Goal: Task Accomplishment & Management: Use online tool/utility

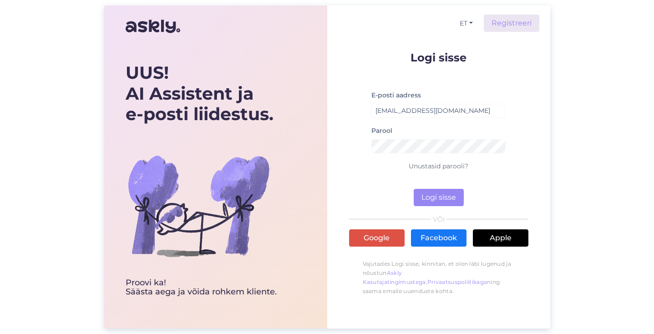
type input "[EMAIL_ADDRESS][DOMAIN_NAME]"
click at [438, 198] on button "Logi sisse" at bounding box center [439, 197] width 50 height 17
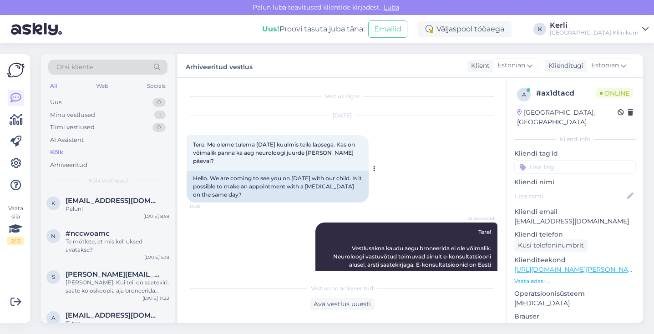
scroll to position [19, 0]
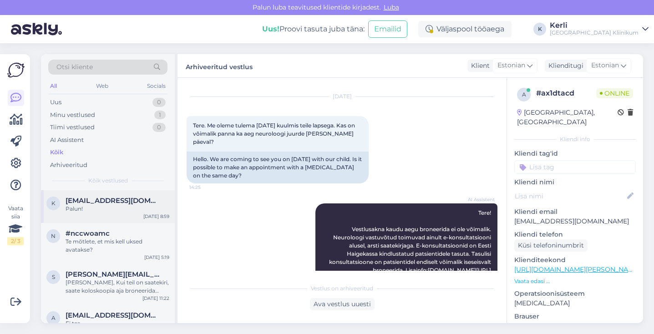
click at [123, 197] on span "[EMAIL_ADDRESS][DOMAIN_NAME]" at bounding box center [113, 201] width 95 height 8
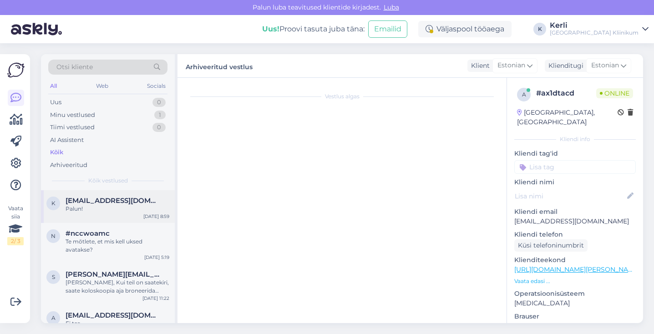
scroll to position [0, 0]
click at [107, 226] on div "n #nccwoamc Te mõtlete, et mis kell uksed avatakse? Oct 6 5:19" at bounding box center [108, 243] width 134 height 41
click at [120, 207] on div "Palun!" at bounding box center [118, 209] width 104 height 8
click at [107, 207] on div "Palun!" at bounding box center [118, 209] width 104 height 8
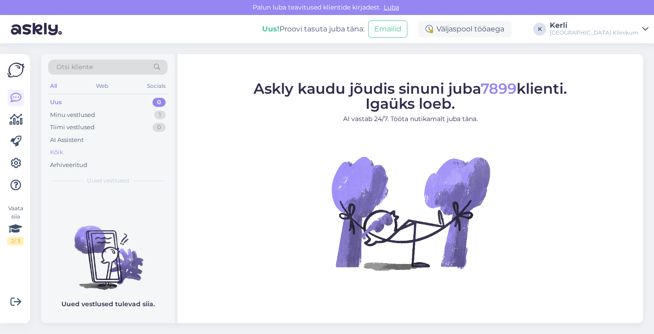
click at [82, 151] on div "Kõik" at bounding box center [107, 152] width 119 height 13
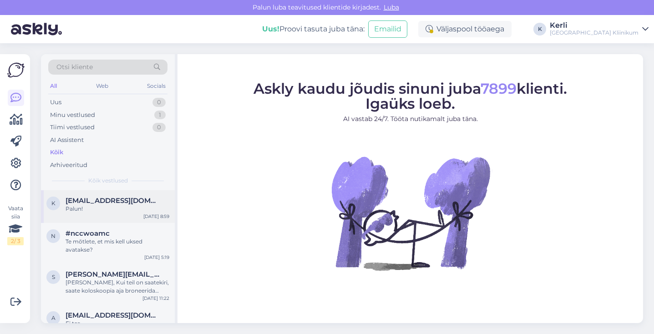
click at [86, 213] on div "k [EMAIL_ADDRESS][DOMAIN_NAME] Palun! [DATE] 8:59" at bounding box center [108, 206] width 134 height 33
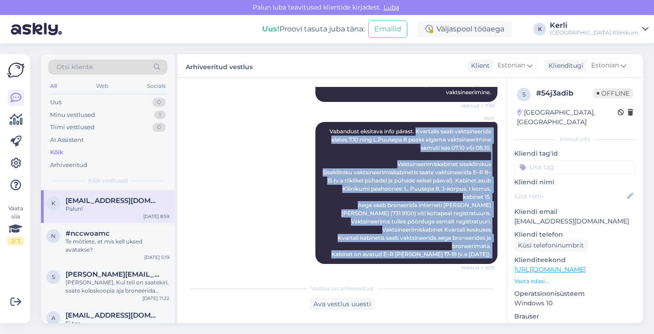
scroll to position [262, 0]
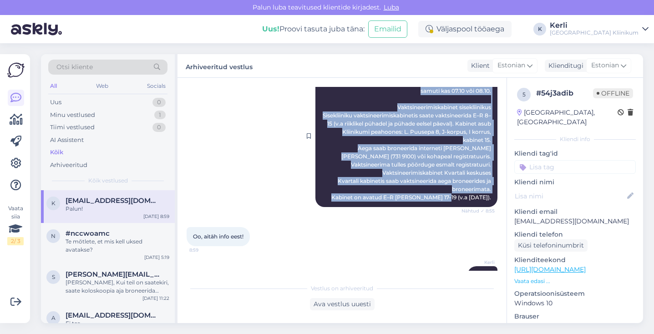
drag, startPoint x: 415, startPoint y: 158, endPoint x: 493, endPoint y: 177, distance: 80.7
click at [493, 177] on div "Kerli Vabandust eksitava info pärast. Kvartalis saab vaktsineerida alates 7.10 …" at bounding box center [406, 136] width 182 height 142
copy span "Kvartalis saab vaktsineerida alates 7.10 ning L.Puusepa 8 peaks algama vaktsine…"
click at [18, 165] on icon at bounding box center [15, 163] width 11 height 11
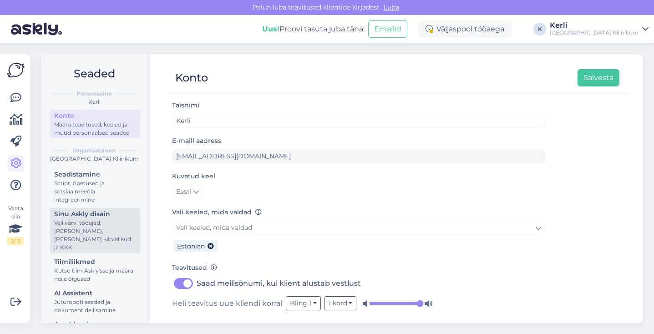
click at [97, 229] on div "Vali värv, tööajad, [PERSON_NAME], [PERSON_NAME] kiirvalikud ja KKK" at bounding box center [95, 235] width 82 height 33
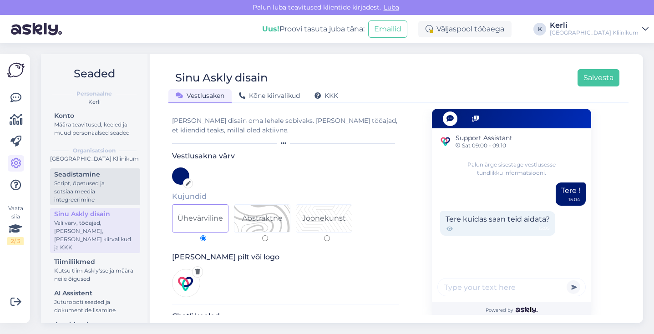
click at [107, 193] on div "Script, õpetused ja sotsiaalmeedia integreerimine" at bounding box center [95, 191] width 82 height 25
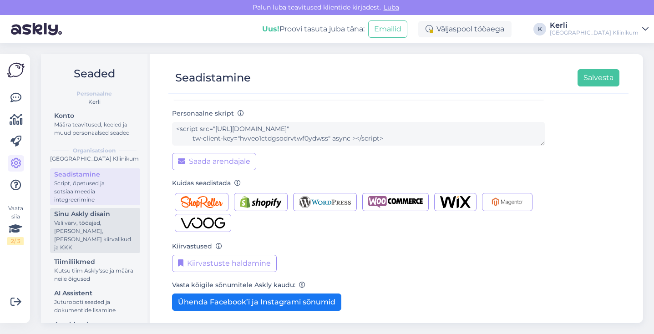
click at [101, 238] on div "Vali värv, tööajad, [PERSON_NAME], [PERSON_NAME] kiirvalikud ja KKK" at bounding box center [95, 235] width 82 height 33
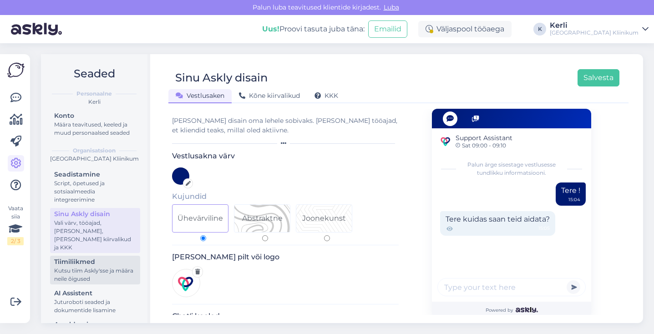
click at [100, 267] on div "Kutsu tiim Askly'sse ja määra neile õigused" at bounding box center [95, 275] width 82 height 16
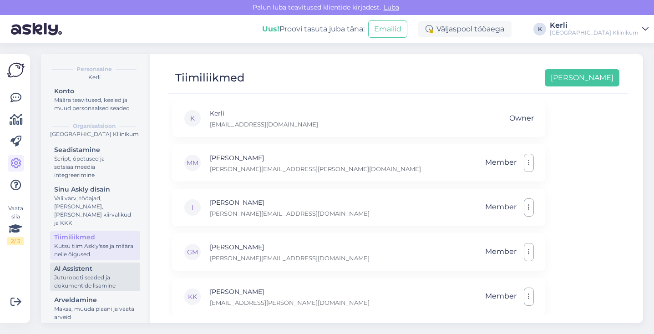
scroll to position [24, 0]
click at [87, 264] on div "AI Assistent" at bounding box center [95, 269] width 82 height 10
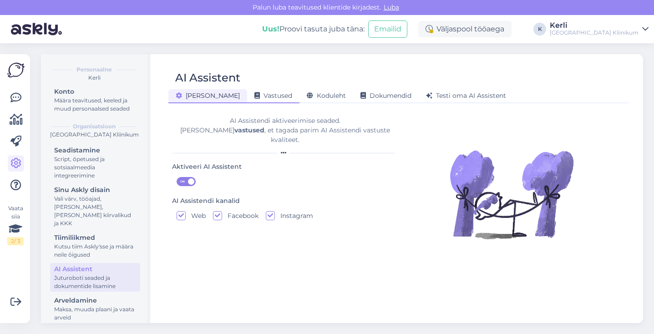
click at [248, 100] on div "Vastused" at bounding box center [273, 96] width 52 height 14
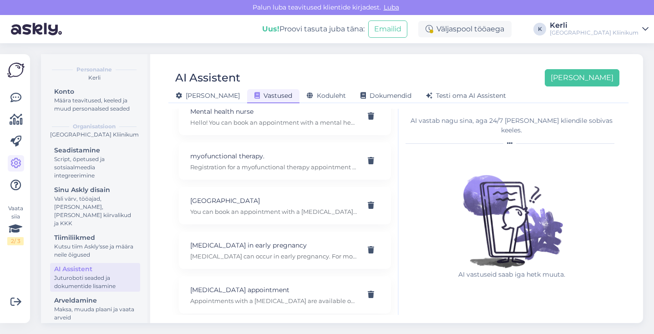
scroll to position [4049, 0]
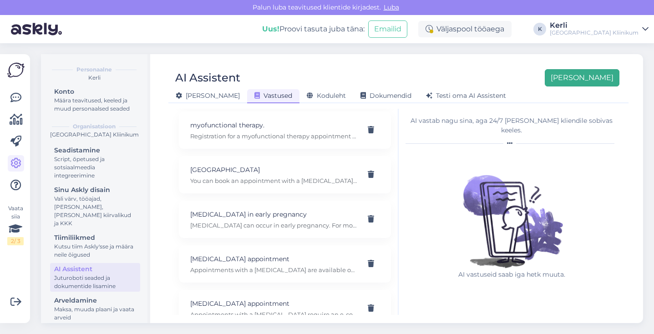
click at [592, 79] on button "[PERSON_NAME]" at bounding box center [582, 77] width 75 height 17
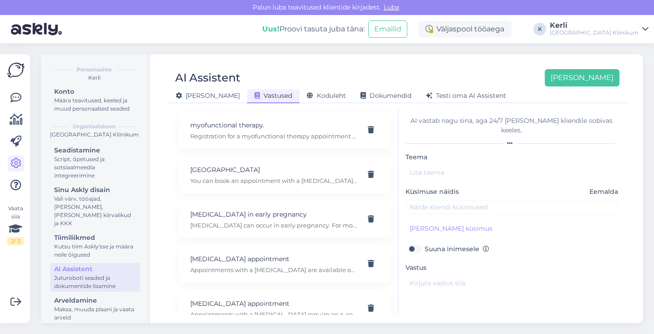
click at [471, 152] on div "Teema" at bounding box center [511, 166] width 213 height 28
click at [463, 166] on input "text" at bounding box center [511, 173] width 213 height 14
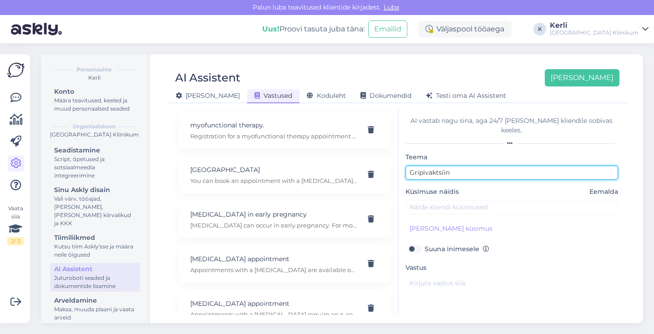
type input "Gripivaktsiin"
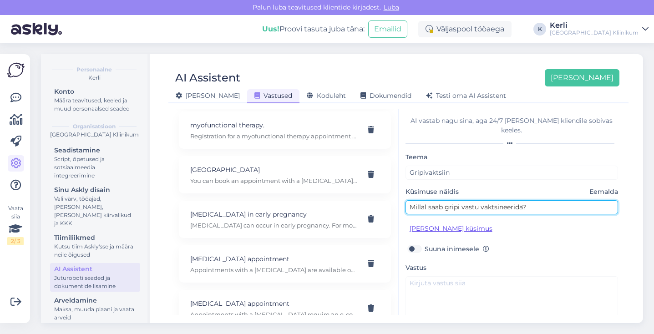
type input "Millal saab gripi vastu vaktsineerida?"
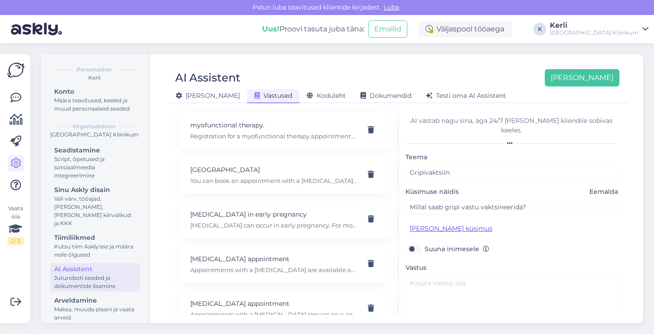
click at [433, 222] on button "[PERSON_NAME] küsimus" at bounding box center [450, 229] width 91 height 14
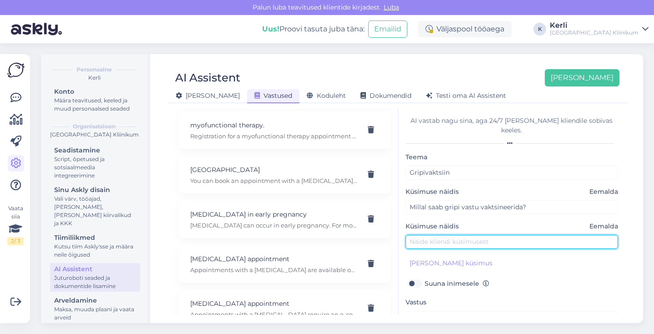
click at [431, 235] on input "text" at bounding box center [511, 242] width 213 height 14
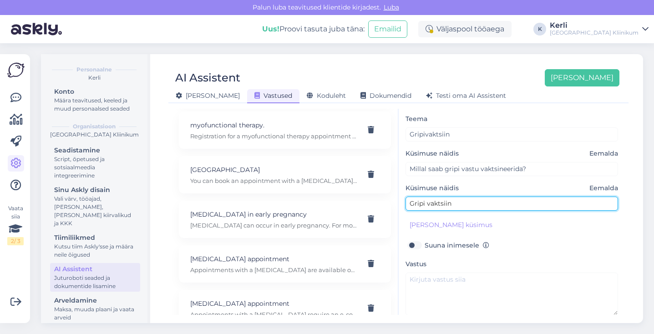
scroll to position [53, 0]
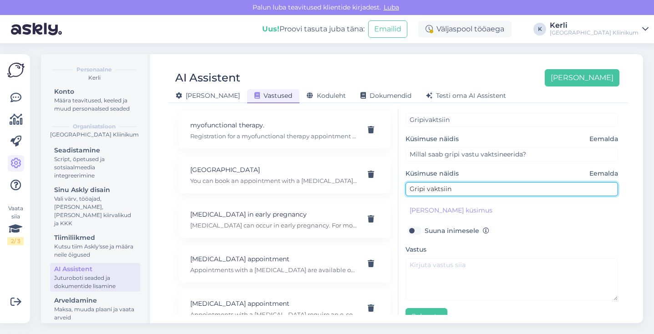
type input "Gripi vaktsiin"
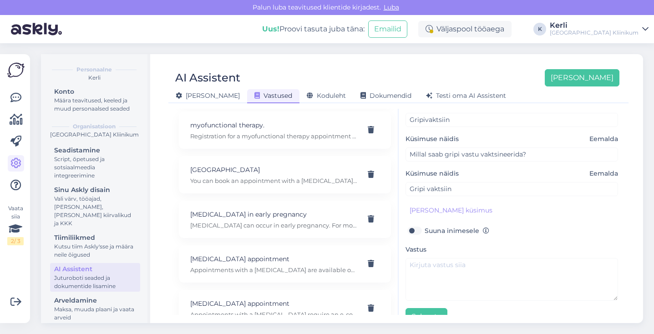
click at [425, 225] on label "Suuna inimesele" at bounding box center [457, 231] width 65 height 12
click at [414, 225] on input "Suuna inimesele" at bounding box center [413, 231] width 17 height 12
checkbox input "true"
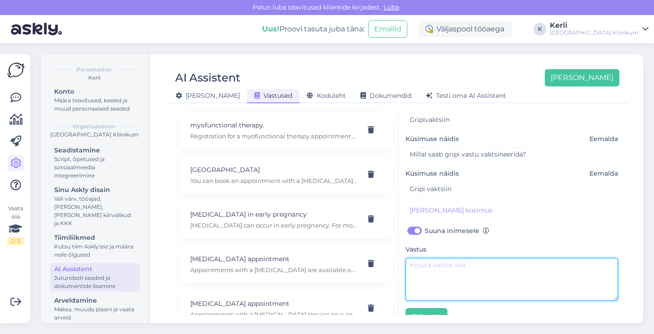
click at [435, 267] on textarea at bounding box center [511, 279] width 213 height 43
type textarea "v"
paste textarea "Kvartalis saab vaktsineerida alates 7.10 ning L.Puusepa 8 peaks algama vaktsine…"
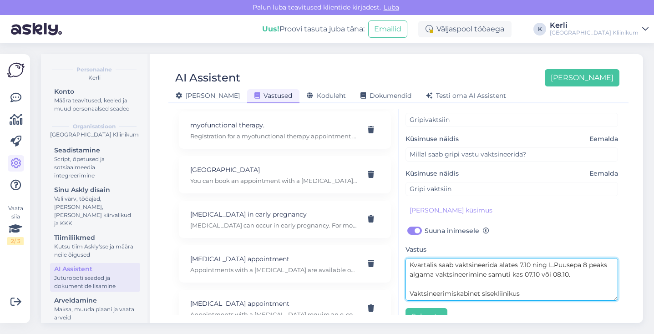
scroll to position [0, 0]
click at [411, 259] on textarea "Kvartalis saab vaktsineerida alates 7.10 ning L.Puusepa 8 peaks algama vaktsine…" at bounding box center [511, 279] width 213 height 43
click at [493, 275] on textarea "[PERSON_NAME] vastu saab Kvartalis saab vaktsineerida alates 7.10 ning L.Puusep…" at bounding box center [511, 279] width 213 height 43
click at [460, 266] on textarea "[PERSON_NAME] vastu saab Kvartalis saab vaktsineerida alates 7.10 ning L.Puusep…" at bounding box center [511, 279] width 213 height 43
click at [495, 264] on textarea "[PERSON_NAME] vastu saab Kvartalis saab vaktsineerida alates 7.10 ning L.Puusep…" at bounding box center [511, 279] width 213 height 43
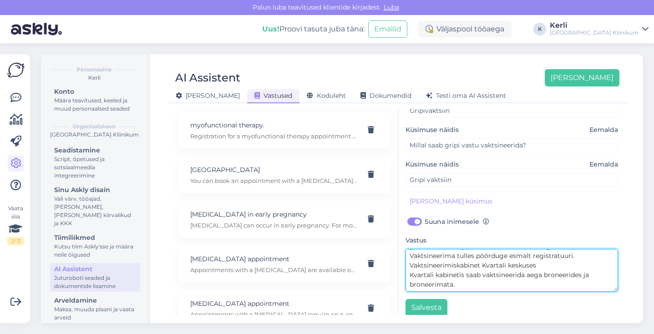
scroll to position [61, 0]
type textarea "[PERSON_NAME] vastu saab Kvartalis saab vaktsineerida alates 7.10 ning L.Puusep…"
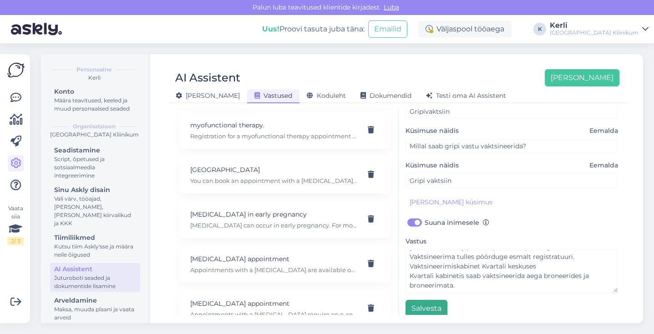
click at [429, 300] on button "Salvesta" at bounding box center [426, 308] width 42 height 17
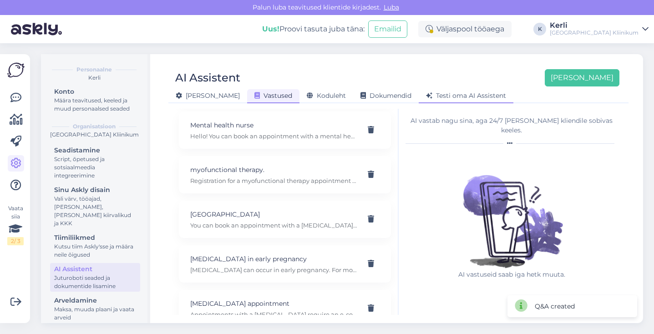
click at [426, 92] on span "Testi oma AI Assistent" at bounding box center [466, 95] width 80 height 8
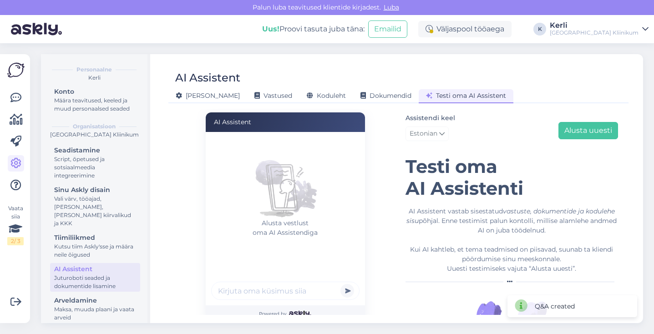
scroll to position [56, 0]
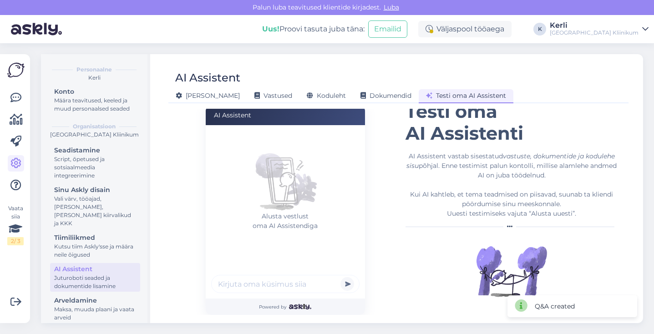
click at [294, 283] on input "text" at bounding box center [285, 284] width 148 height 18
type input "Millal saabub gripi vaktsiin"
click at [347, 284] on button "submit" at bounding box center [347, 284] width 14 height 14
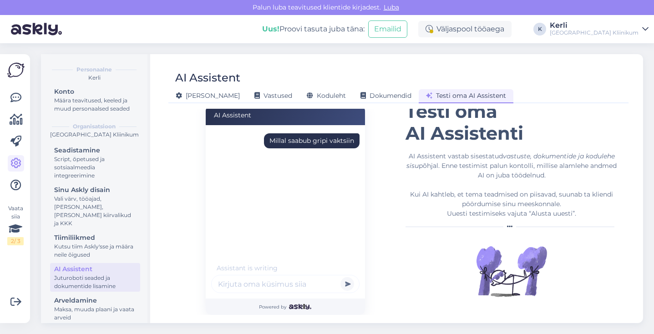
click at [294, 283] on input "text" at bounding box center [285, 284] width 148 height 18
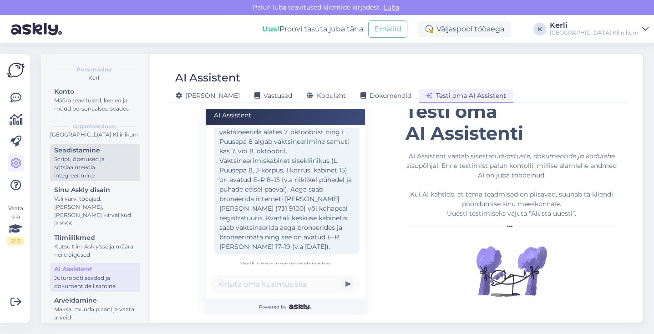
scroll to position [57, 0]
click at [73, 163] on div "Script, õpetused ja sotsiaalmeedia integreerimine" at bounding box center [95, 167] width 82 height 25
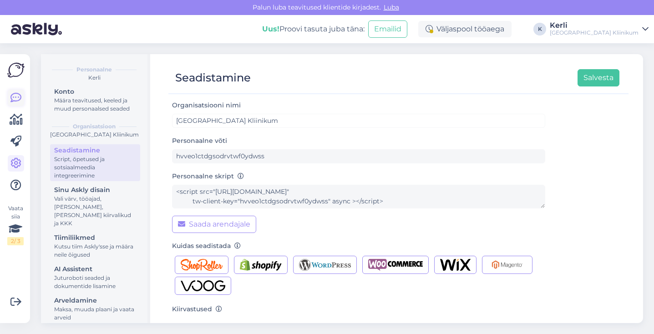
click at [12, 98] on icon at bounding box center [15, 97] width 11 height 11
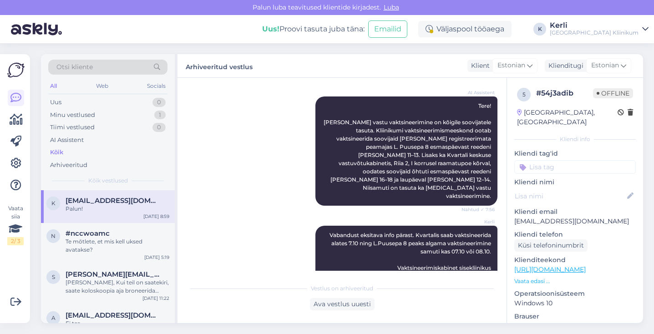
scroll to position [65, 0]
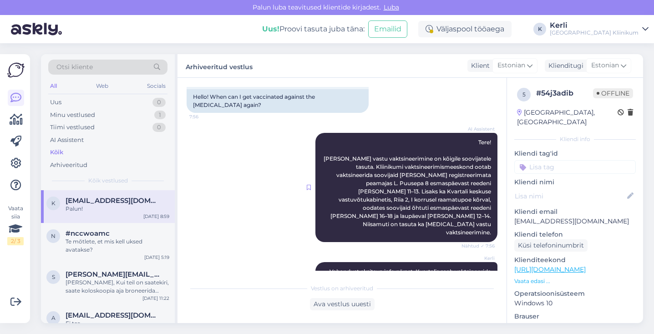
click at [310, 185] on icon at bounding box center [309, 187] width 4 height 5
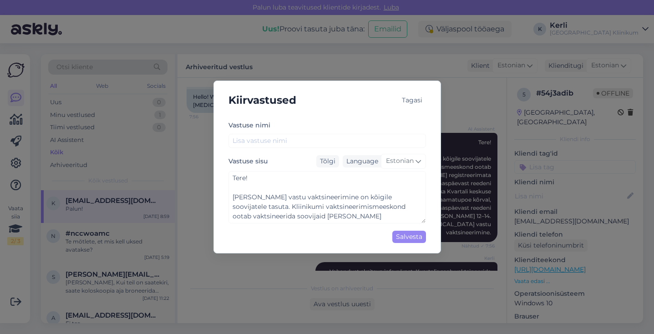
click at [418, 101] on div "Tagasi" at bounding box center [412, 100] width 28 height 12
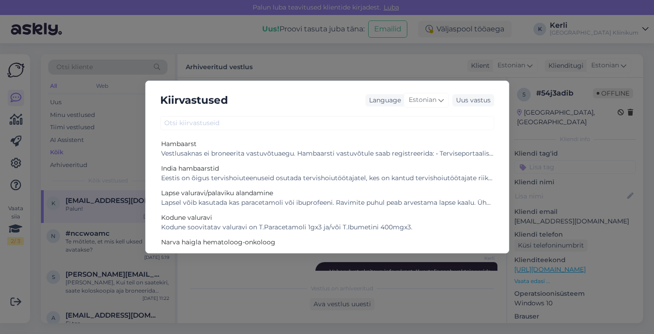
click at [372, 276] on div "Kiirvastused Language Estonian Uus vastus Hambaarst Vestlusaknas ei broneerita …" at bounding box center [327, 167] width 654 height 334
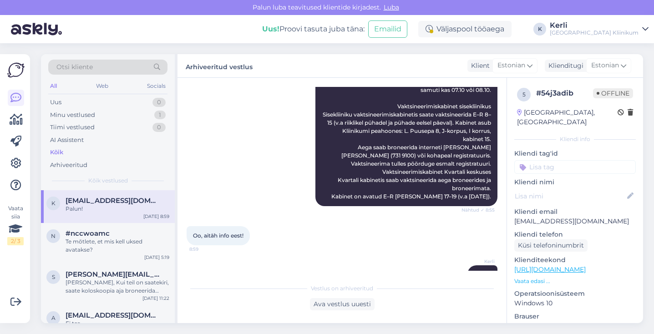
scroll to position [262, 0]
click at [14, 90] on link at bounding box center [16, 98] width 16 height 16
click at [14, 97] on icon at bounding box center [15, 97] width 11 height 11
click at [71, 116] on div "Minu vestlused" at bounding box center [72, 115] width 45 height 9
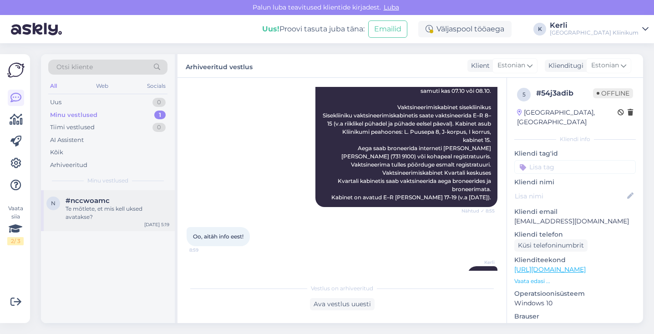
click at [113, 208] on div "Te mõtlete, et mis kell uksed avatakse?" at bounding box center [118, 213] width 104 height 16
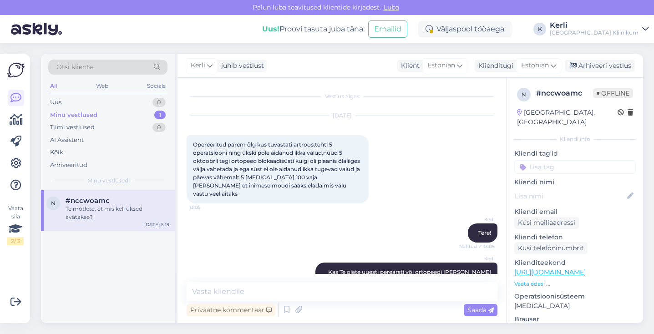
scroll to position [500, 0]
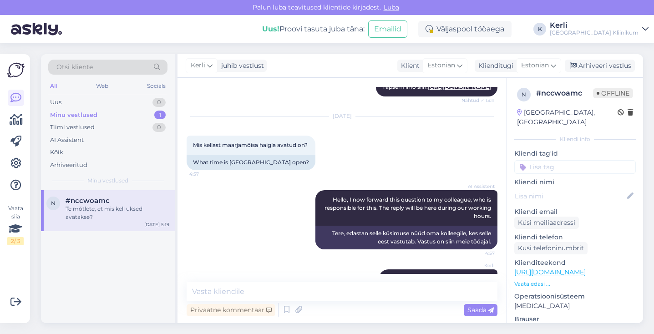
click at [551, 268] on link "[URL][DOMAIN_NAME]" at bounding box center [549, 272] width 71 height 8
click at [151, 117] on div "Minu vestlused 1" at bounding box center [107, 115] width 119 height 13
